Goal: Find specific page/section: Find specific page/section

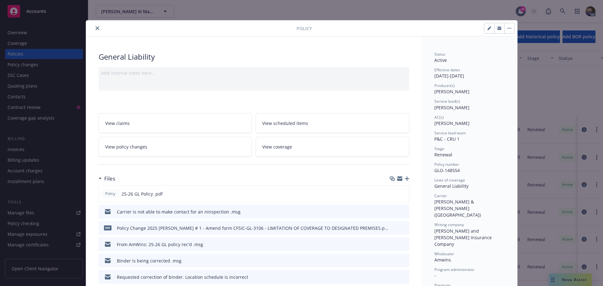
scroll to position [82, 0]
click at [97, 27] on button "close" at bounding box center [98, 29] width 8 height 8
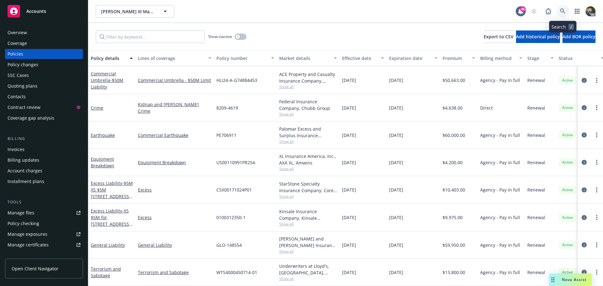
click at [561, 9] on icon at bounding box center [563, 11] width 6 height 6
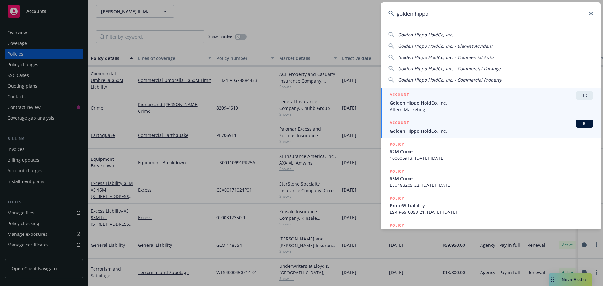
type input "golden hippo"
click at [516, 128] on span "Golden Hippo HoldCo, Inc." at bounding box center [492, 131] width 204 height 7
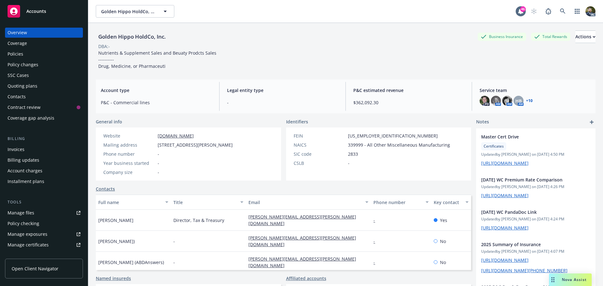
click at [19, 56] on div "Policies" at bounding box center [16, 54] width 16 height 10
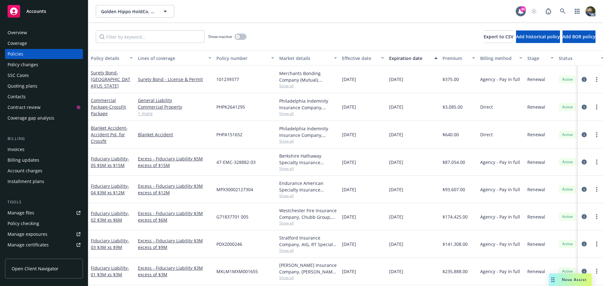
click at [106, 58] on div "Policy details" at bounding box center [108, 58] width 35 height 7
